Goal: Navigation & Orientation: Find specific page/section

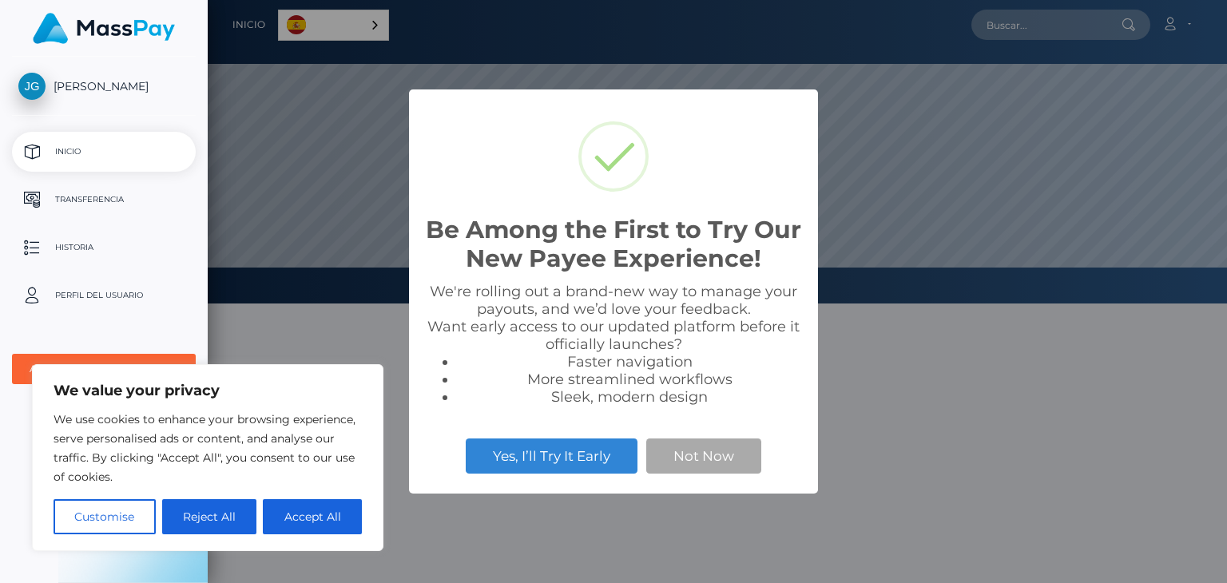
scroll to position [304, 1019]
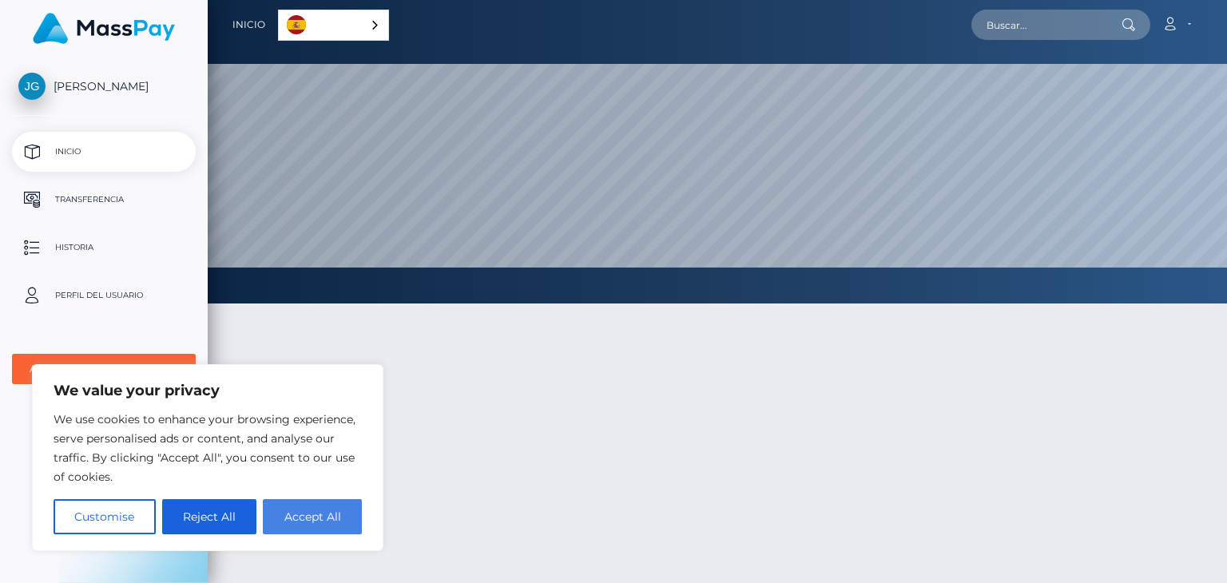
click at [327, 518] on button "Accept All" at bounding box center [312, 516] width 99 height 35
checkbox input "true"
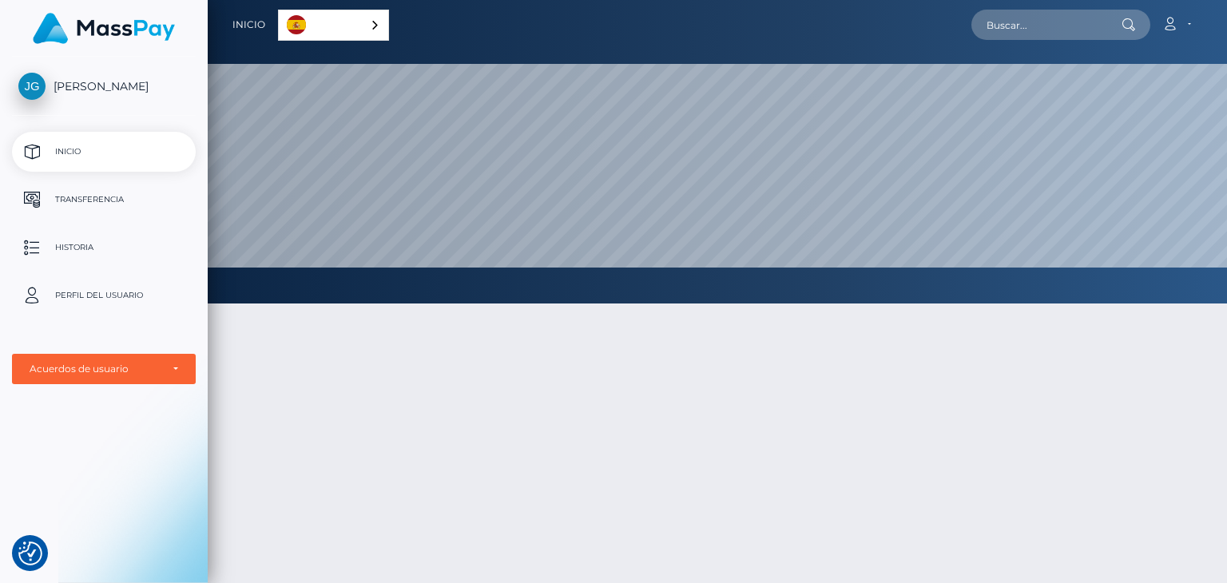
click at [80, 154] on p "Inicio" at bounding box center [103, 152] width 171 height 24
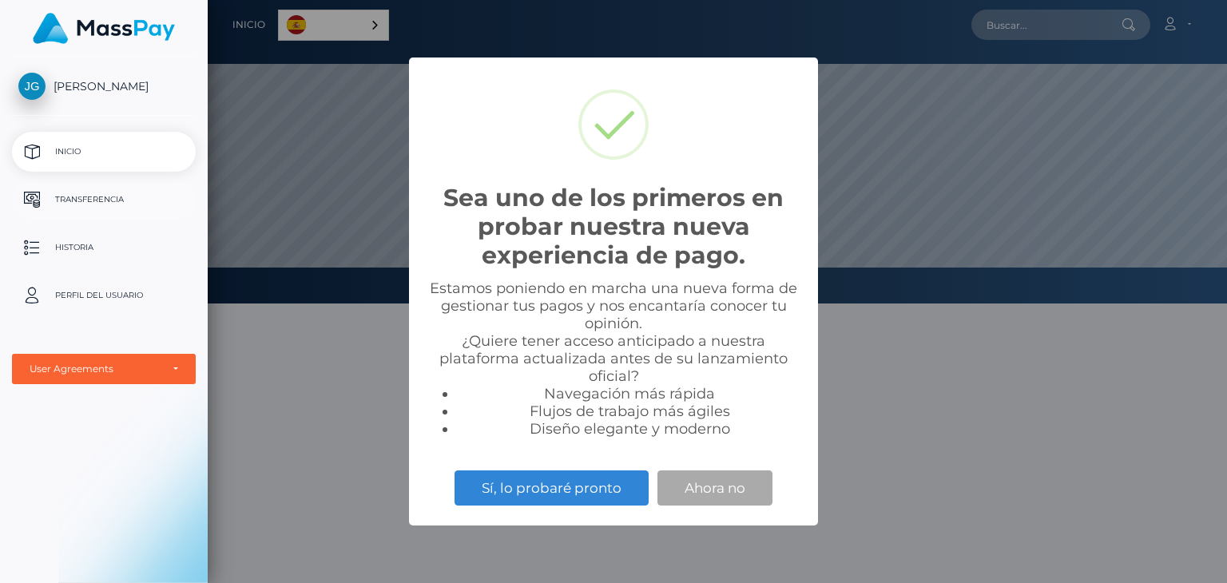
scroll to position [304, 1019]
click at [669, 481] on button "Ahora no" at bounding box center [714, 487] width 115 height 35
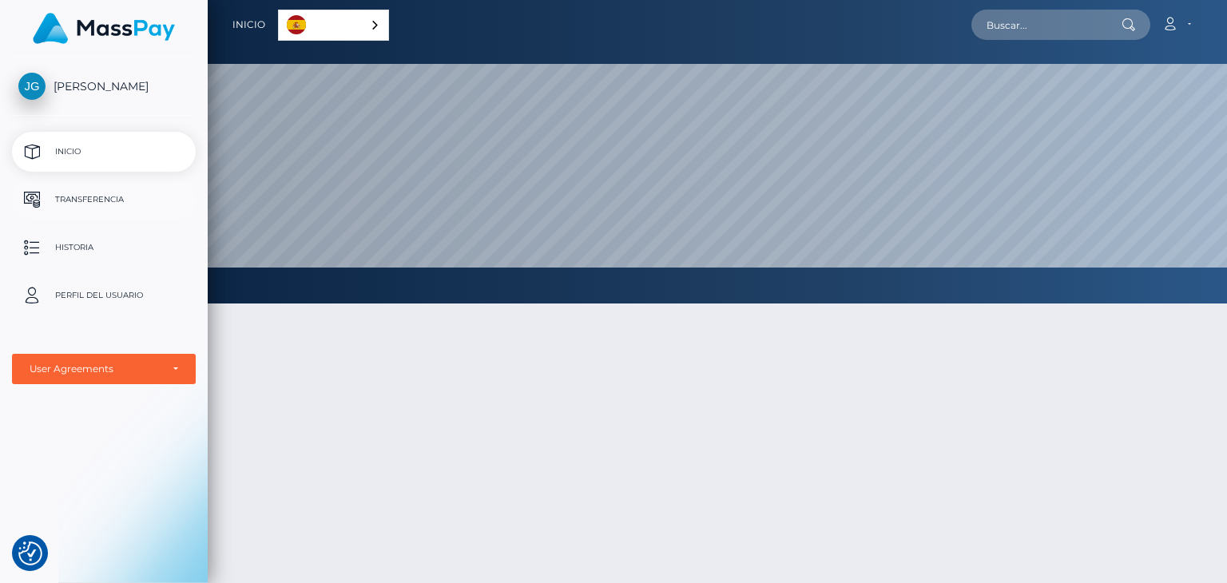
click at [117, 189] on p "Transferencia" at bounding box center [103, 200] width 171 height 24
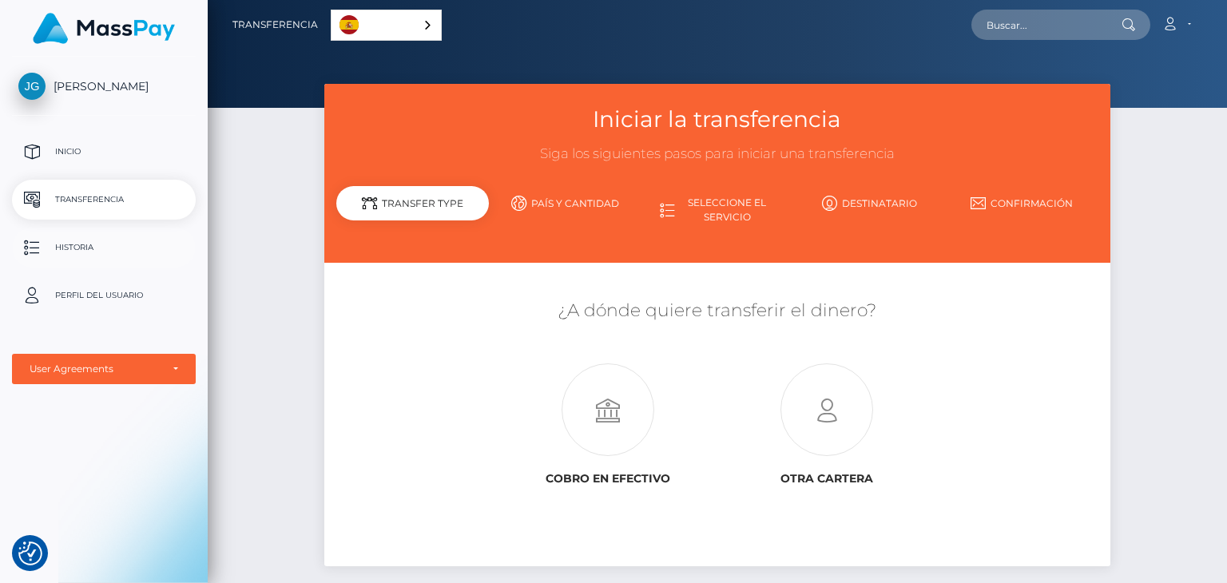
click at [84, 244] on p "Historia" at bounding box center [103, 248] width 171 height 24
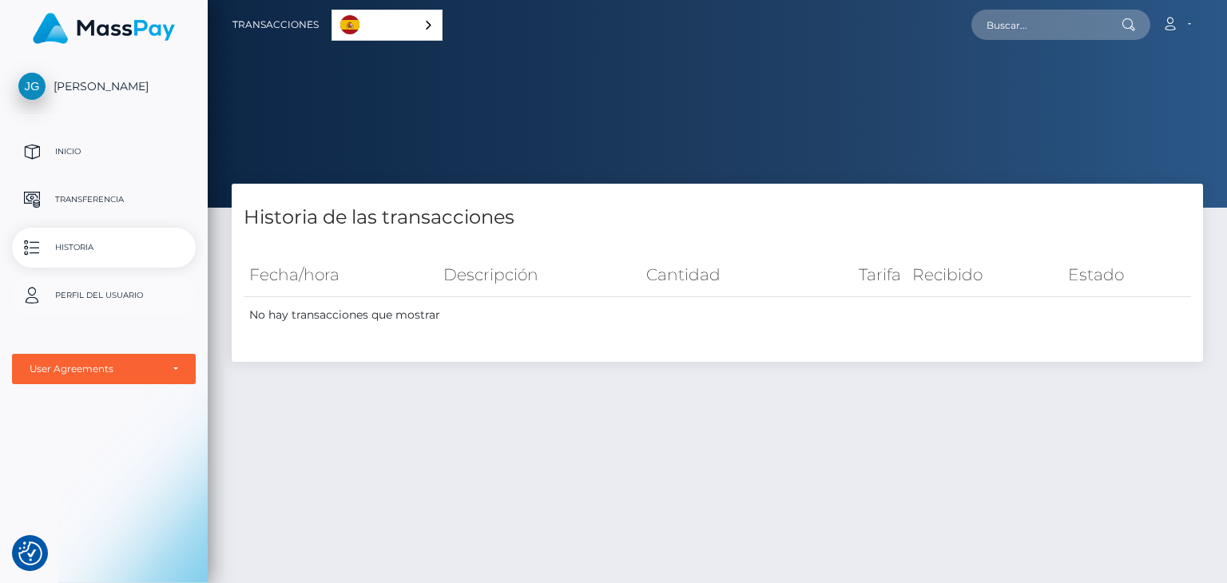
click at [69, 296] on p "Perfil del usuario" at bounding box center [103, 296] width 171 height 24
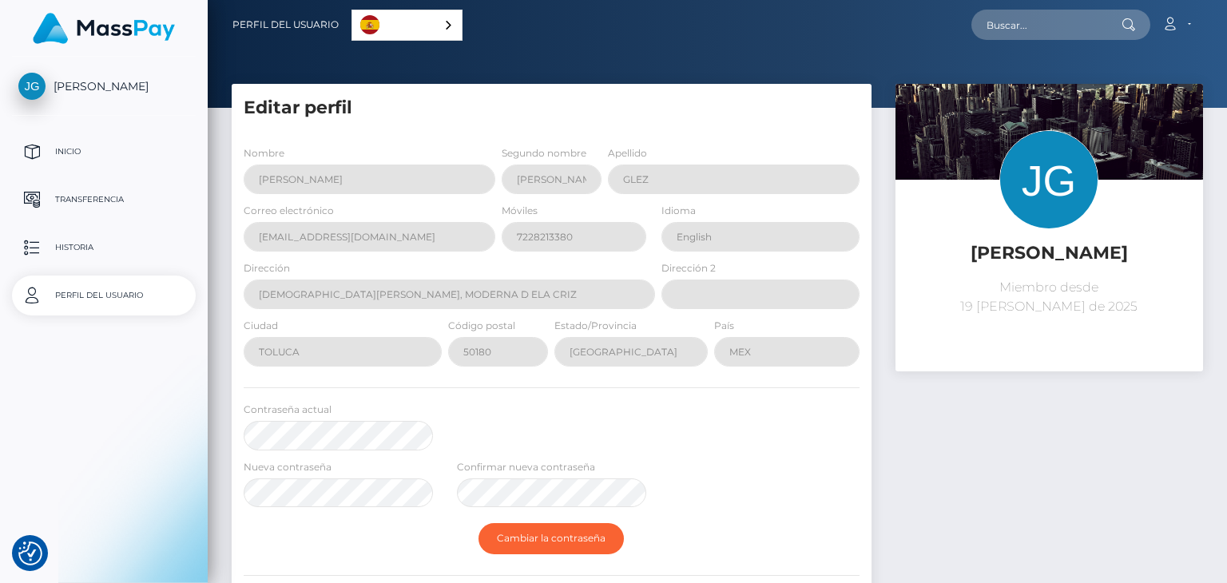
select select
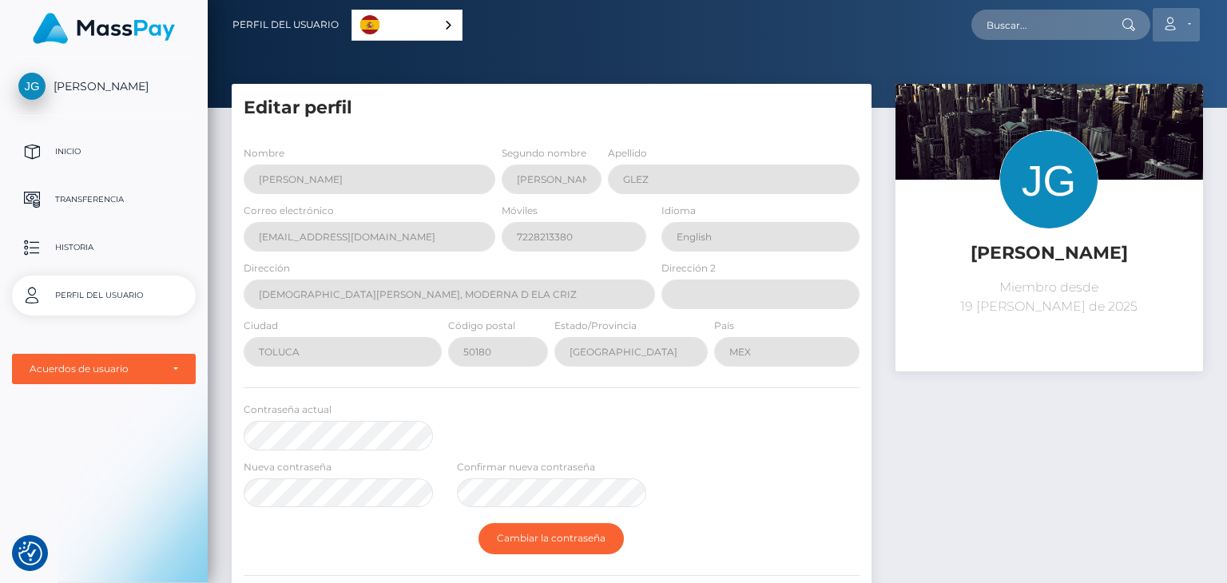
click at [1172, 14] on link "Cuenta" at bounding box center [1176, 25] width 47 height 34
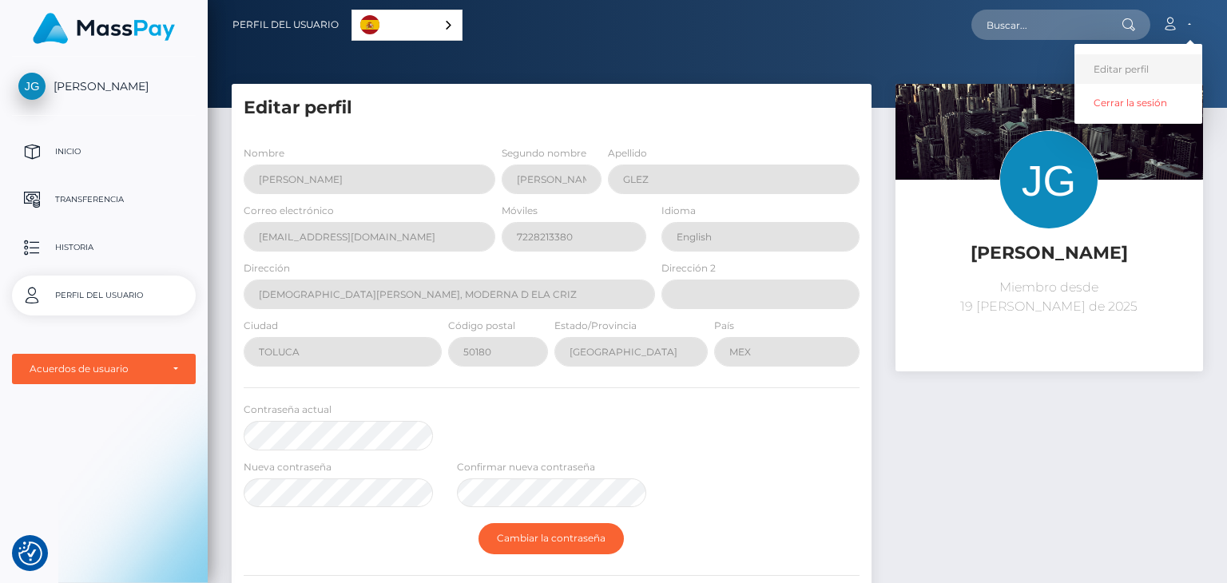
click at [1126, 62] on link "Editar perfil" at bounding box center [1138, 69] width 128 height 30
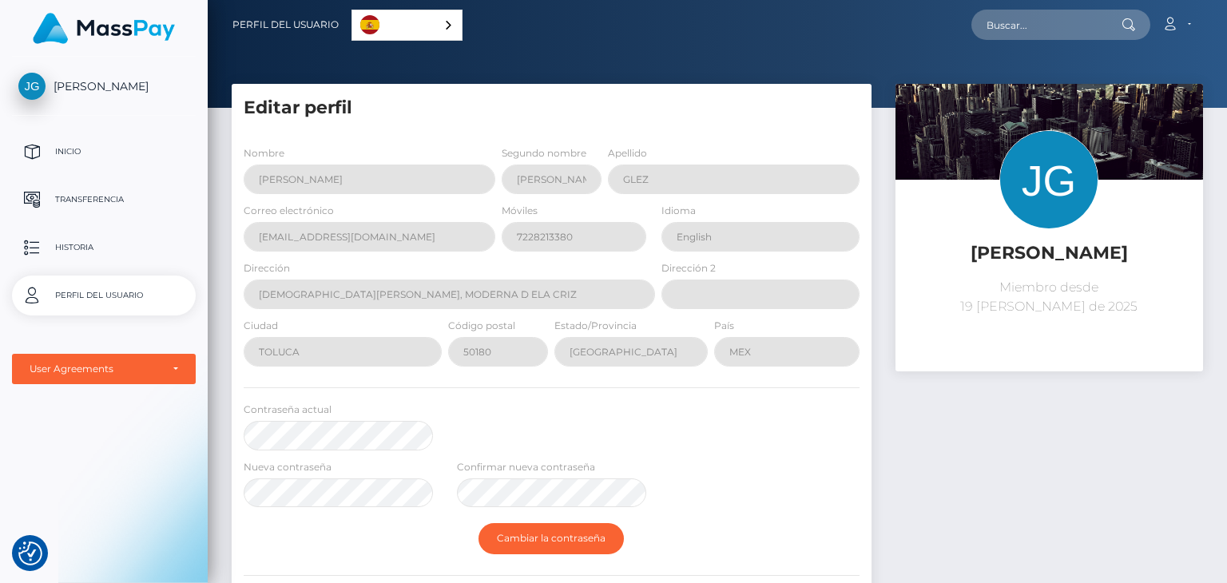
click at [528, 17] on div "Cuenta Editar perfil Cerrar la sesión" at bounding box center [832, 25] width 740 height 34
click at [97, 145] on p "Inicio" at bounding box center [103, 152] width 171 height 24
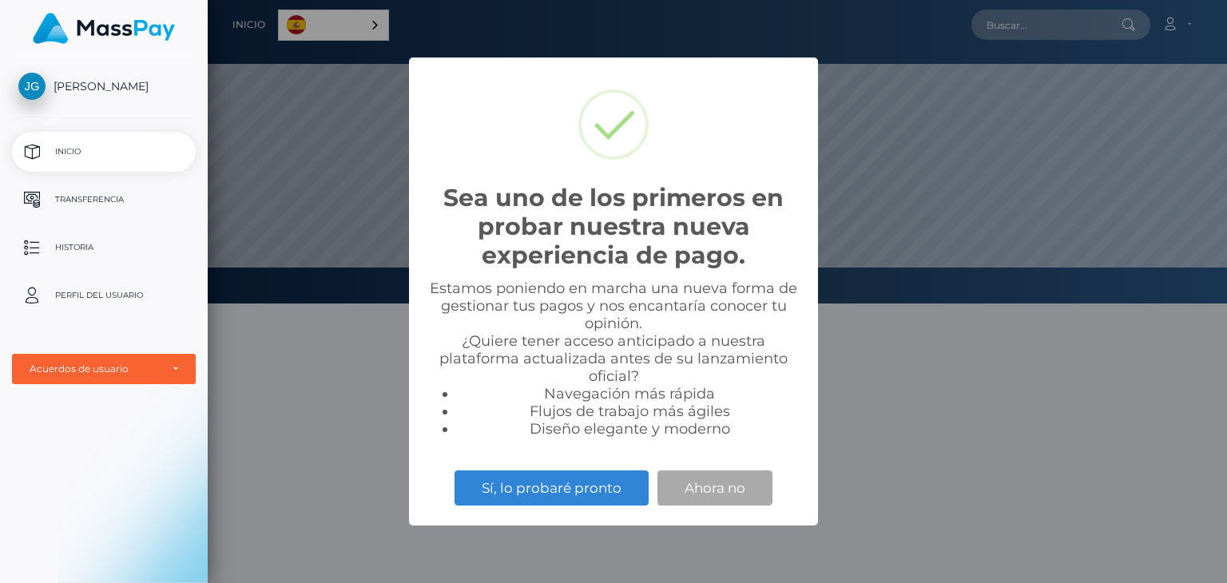
scroll to position [304, 1019]
click at [701, 493] on button "Ahora no" at bounding box center [714, 487] width 115 height 35
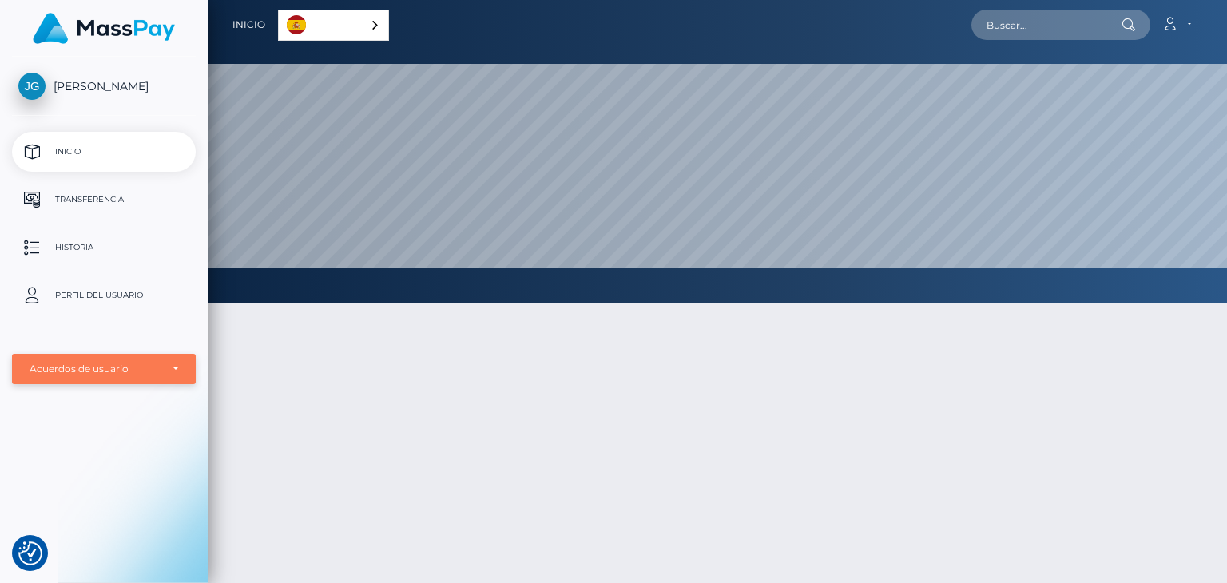
click at [130, 381] on div "Acuerdos de usuario" at bounding box center [104, 369] width 184 height 30
